Goal: Task Accomplishment & Management: Manage account settings

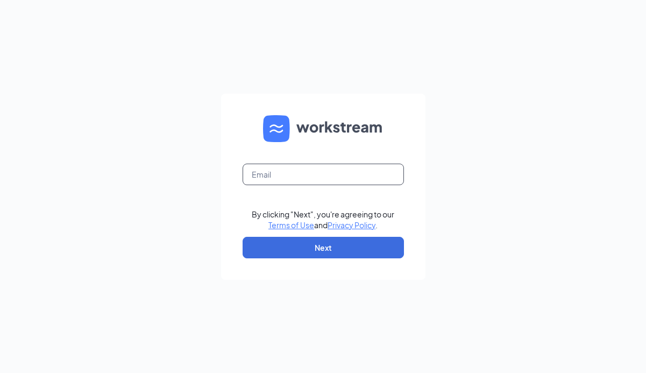
click at [321, 167] on input "text" at bounding box center [323, 175] width 161 height 22
type input "[EMAIL_ADDRESS][DOMAIN_NAME]"
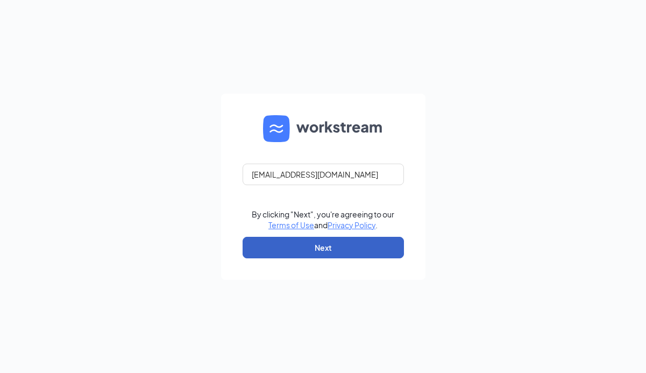
click at [331, 246] on button "Next" at bounding box center [323, 248] width 161 height 22
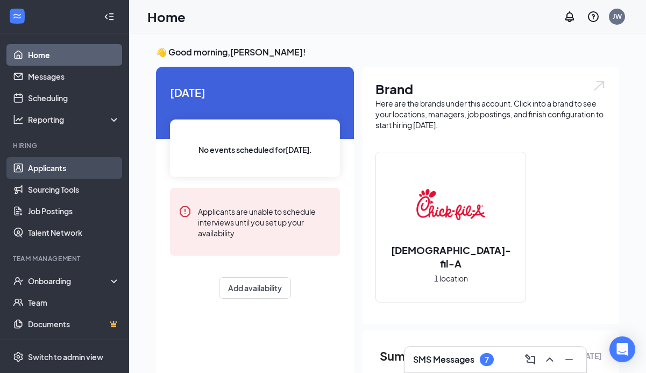
click at [53, 174] on link "Applicants" at bounding box center [74, 168] width 92 height 22
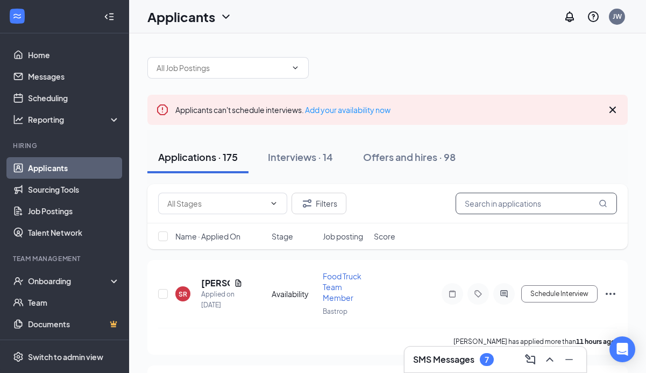
click at [503, 205] on input "text" at bounding box center [536, 204] width 161 height 22
type input "rebecca"
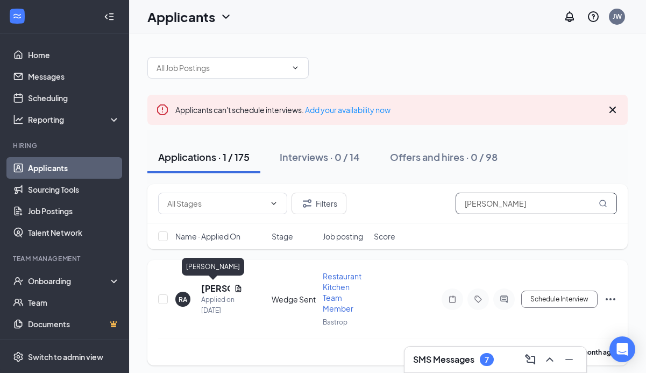
scroll to position [4, 0]
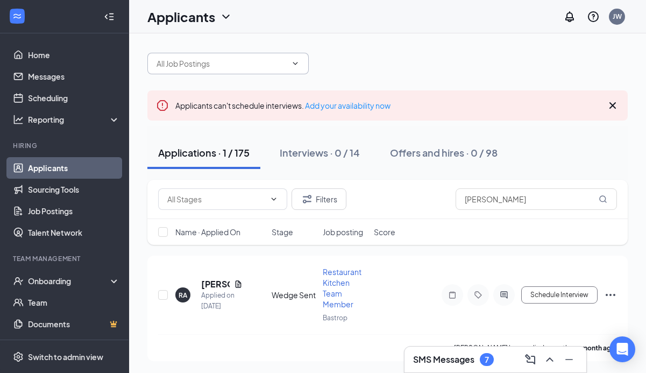
click at [266, 62] on input "text" at bounding box center [222, 64] width 130 height 12
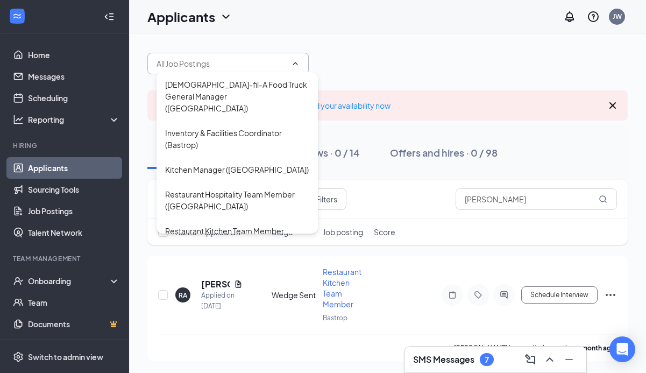
click at [266, 62] on input "text" at bounding box center [222, 64] width 130 height 12
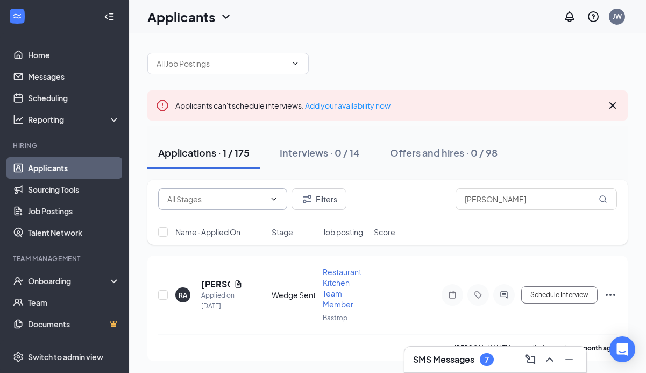
click at [267, 206] on span at bounding box center [222, 199] width 129 height 22
click at [270, 201] on icon "ChevronDown" at bounding box center [273, 199] width 9 height 9
click at [312, 198] on icon "Filter" at bounding box center [307, 199] width 13 height 13
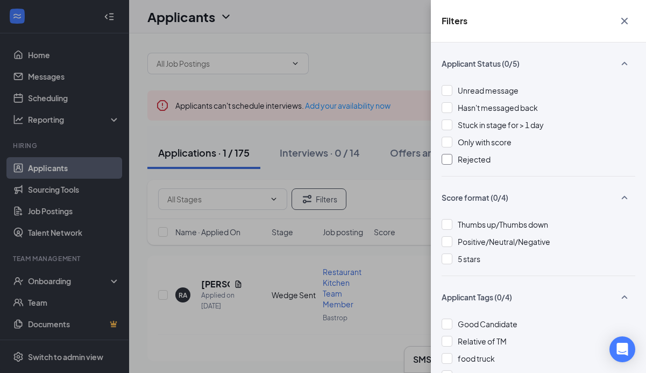
click at [445, 161] on div at bounding box center [447, 159] width 11 height 11
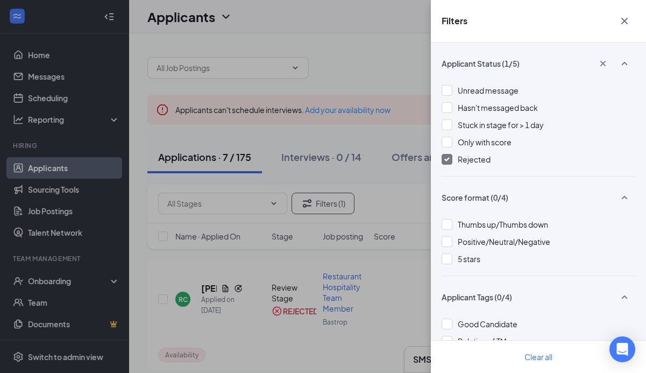
click at [206, 261] on div "Filters Applicant Status (1/5) Unread message Hasn't messaged back Stuck in sta…" at bounding box center [323, 186] width 646 height 373
click at [620, 22] on icon "Cross" at bounding box center [624, 21] width 13 height 13
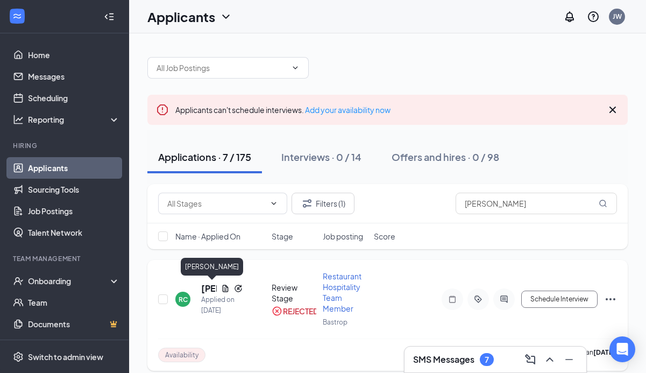
click at [202, 288] on h5 "Rebecca Cutler" at bounding box center [209, 288] width 16 height 12
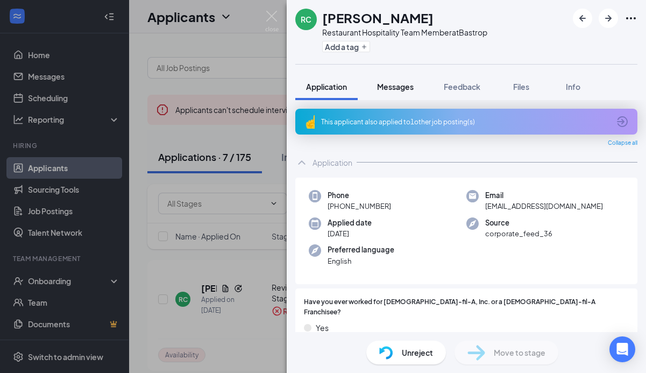
click at [389, 88] on span "Messages" at bounding box center [395, 87] width 37 height 10
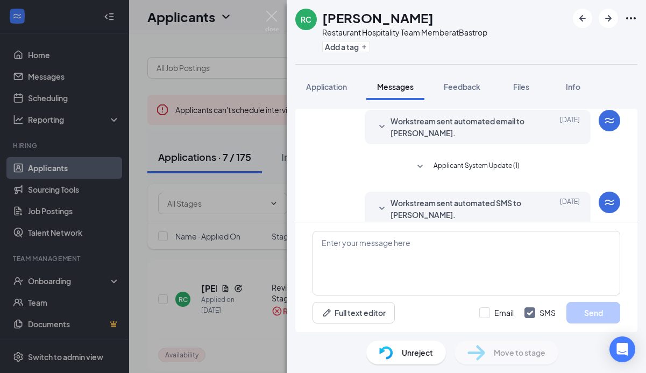
scroll to position [318, 0]
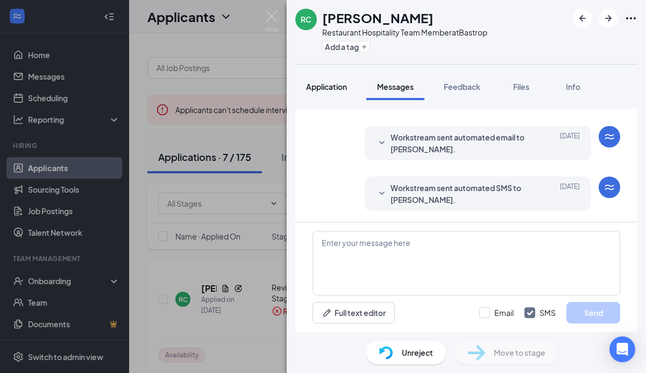
click at [336, 87] on span "Application" at bounding box center [326, 87] width 41 height 10
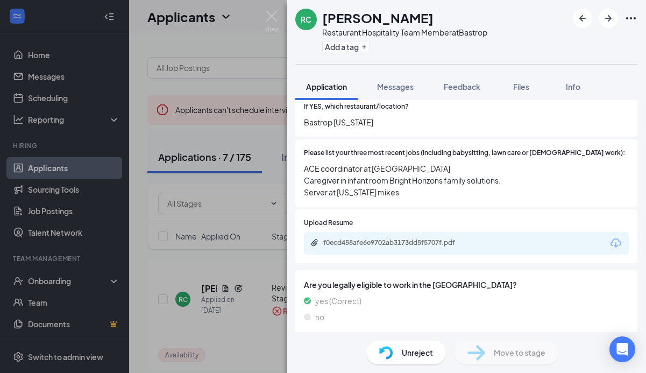
scroll to position [276, 0]
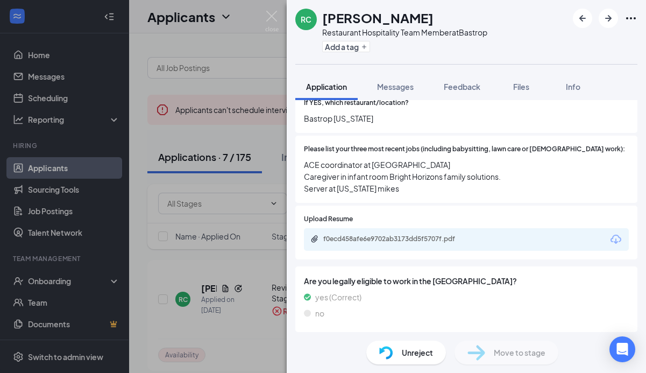
click at [495, 236] on div "f0ecd458afe6e9702ab3173dd5f5707f.pdf" at bounding box center [466, 239] width 325 height 23
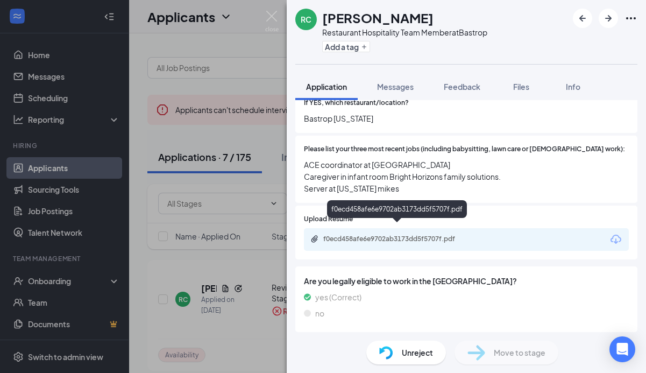
click at [432, 235] on div "f0ecd458afe6e9702ab3173dd5f5707f.pdf" at bounding box center [398, 239] width 151 height 9
